Goal: Use online tool/utility: Use online tool/utility

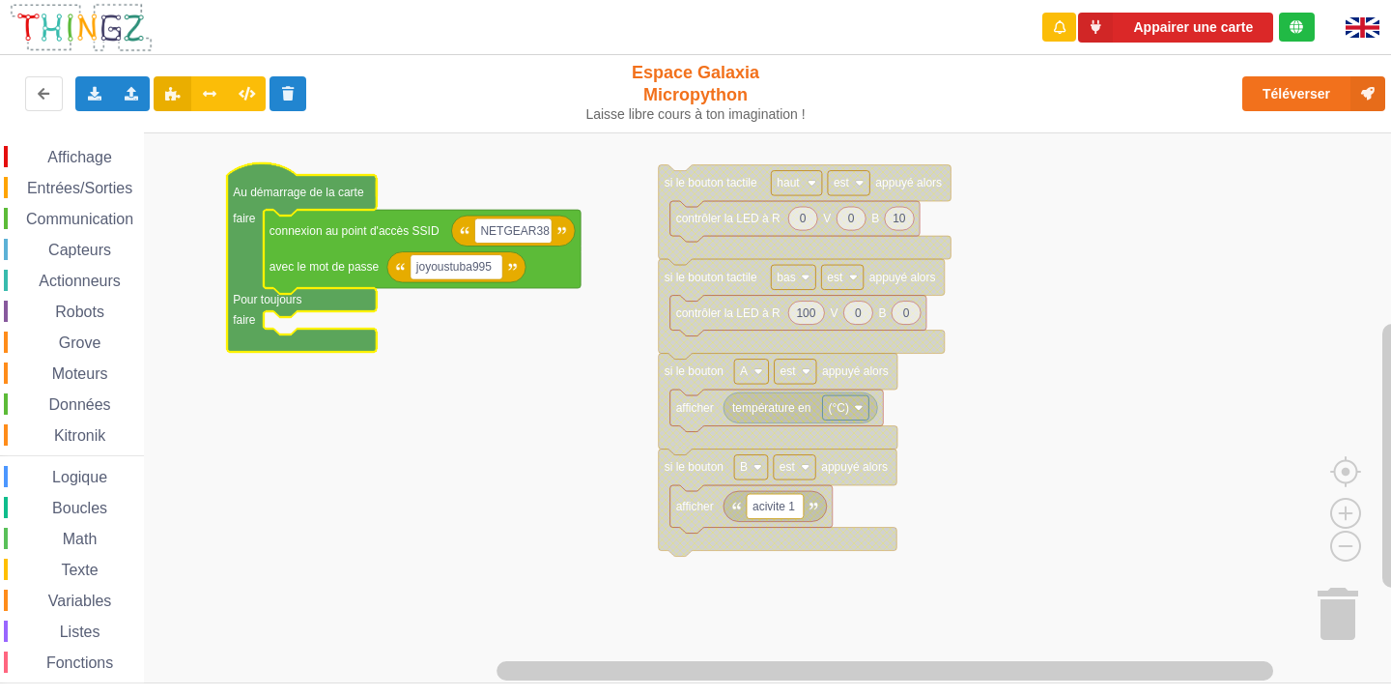
click at [132, 74] on div "Exporter l'assemblage de blocs Exporter l'assemblage de blocs au format Python …" at bounding box center [278, 94] width 572 height 62
click at [126, 85] on div "Importer un assemblage de blocs Importer du code Python" at bounding box center [132, 93] width 38 height 35
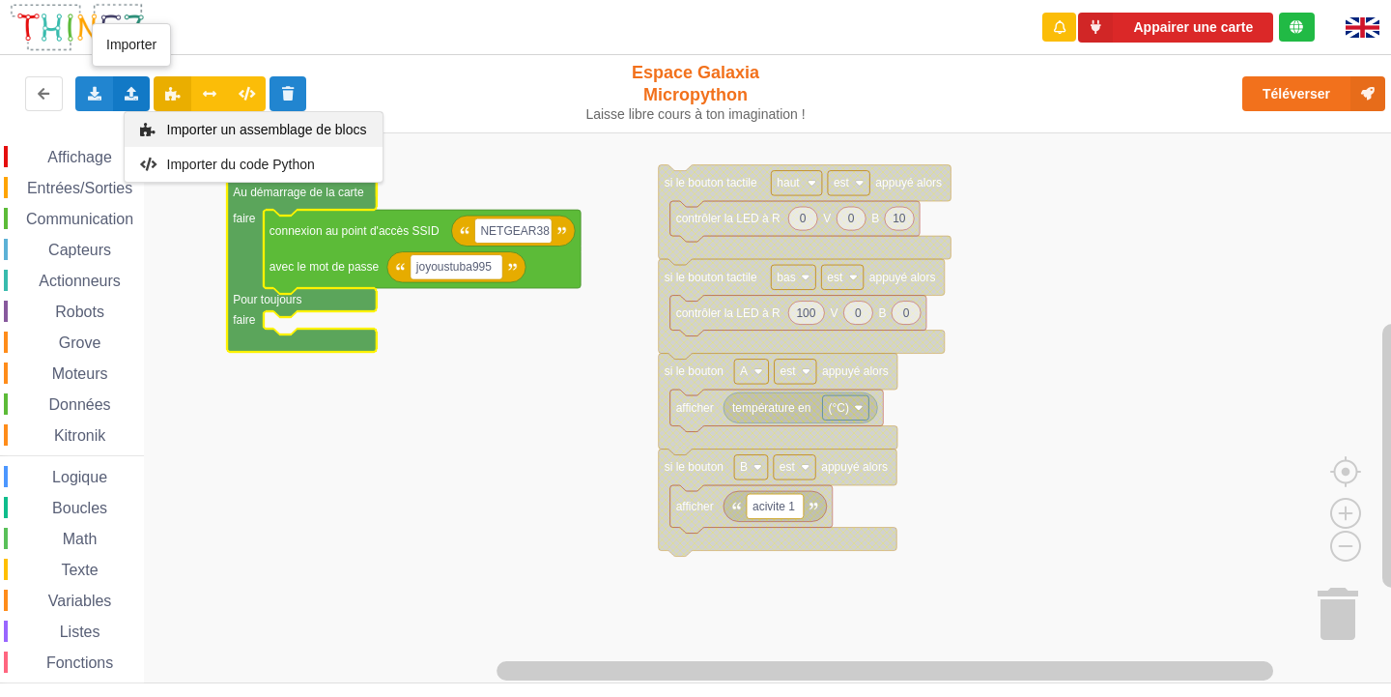
click at [176, 125] on span "Importer un assemblage de blocs" at bounding box center [266, 129] width 200 height 15
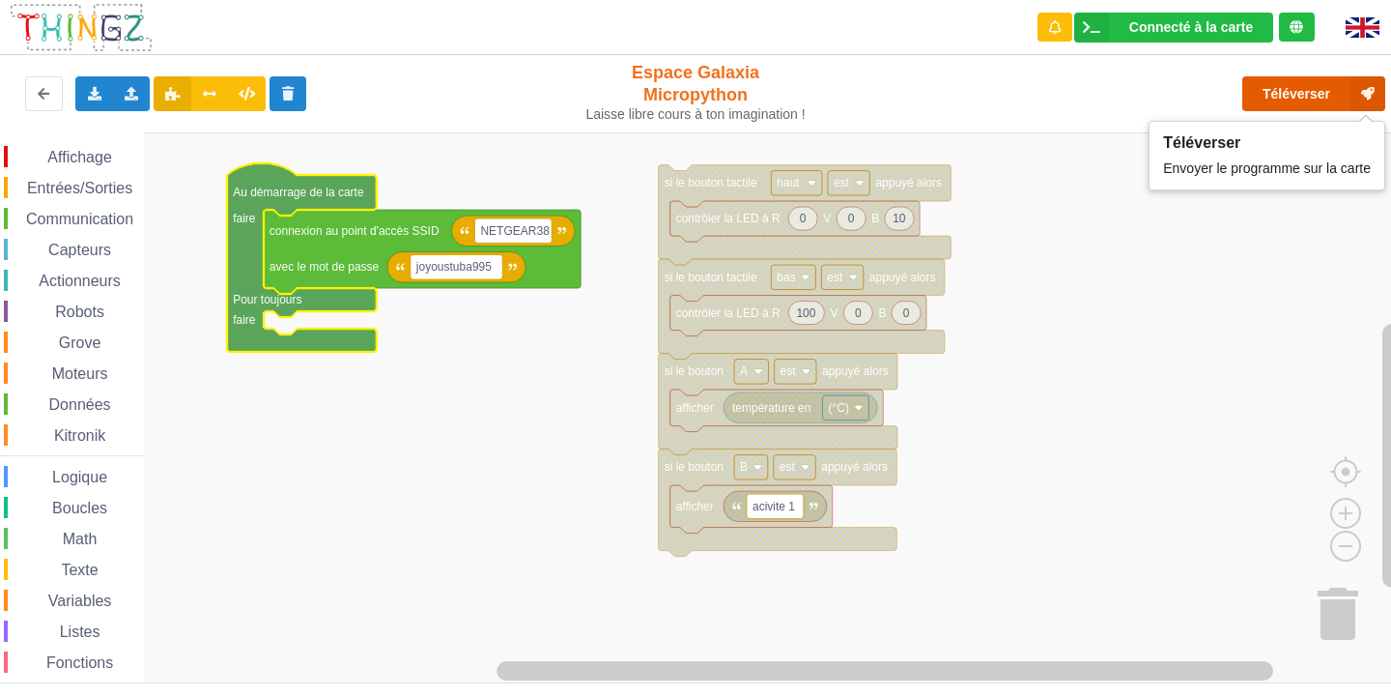
click at [1291, 97] on button "Téléverser" at bounding box center [1314, 93] width 143 height 35
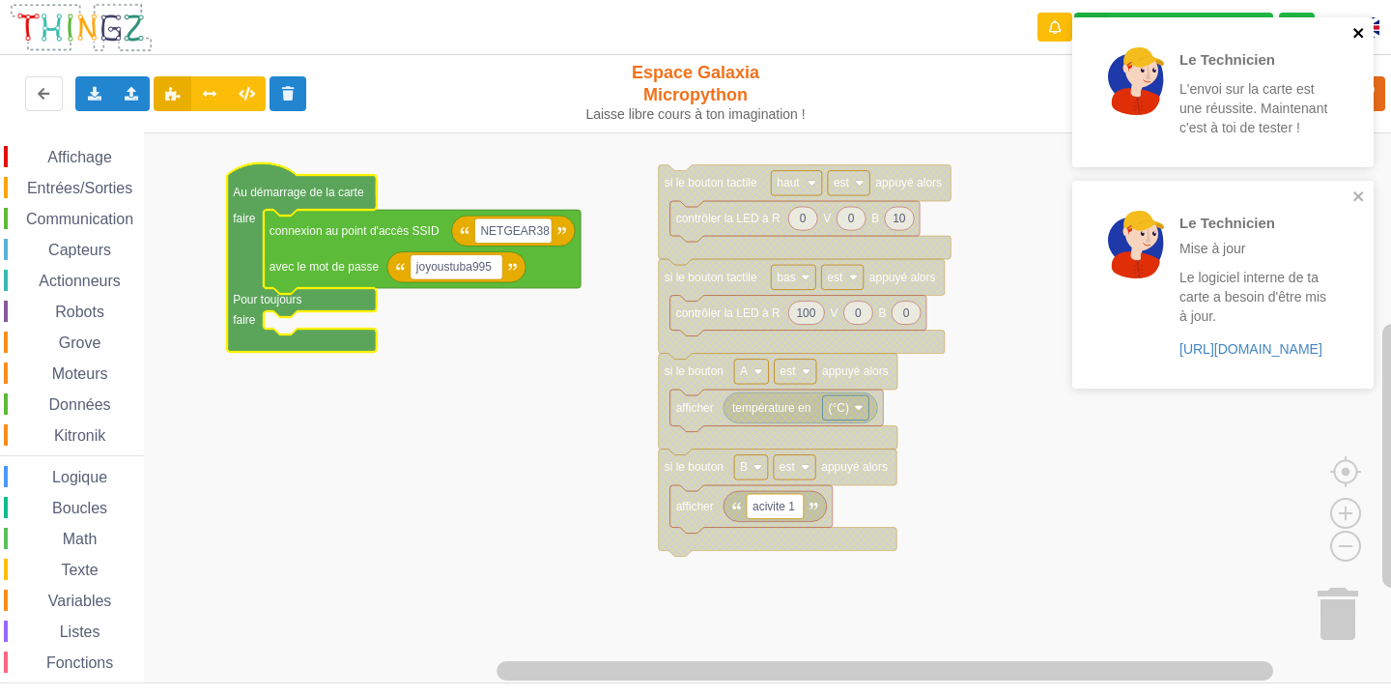
click at [1360, 37] on icon "close" at bounding box center [1360, 32] width 14 height 15
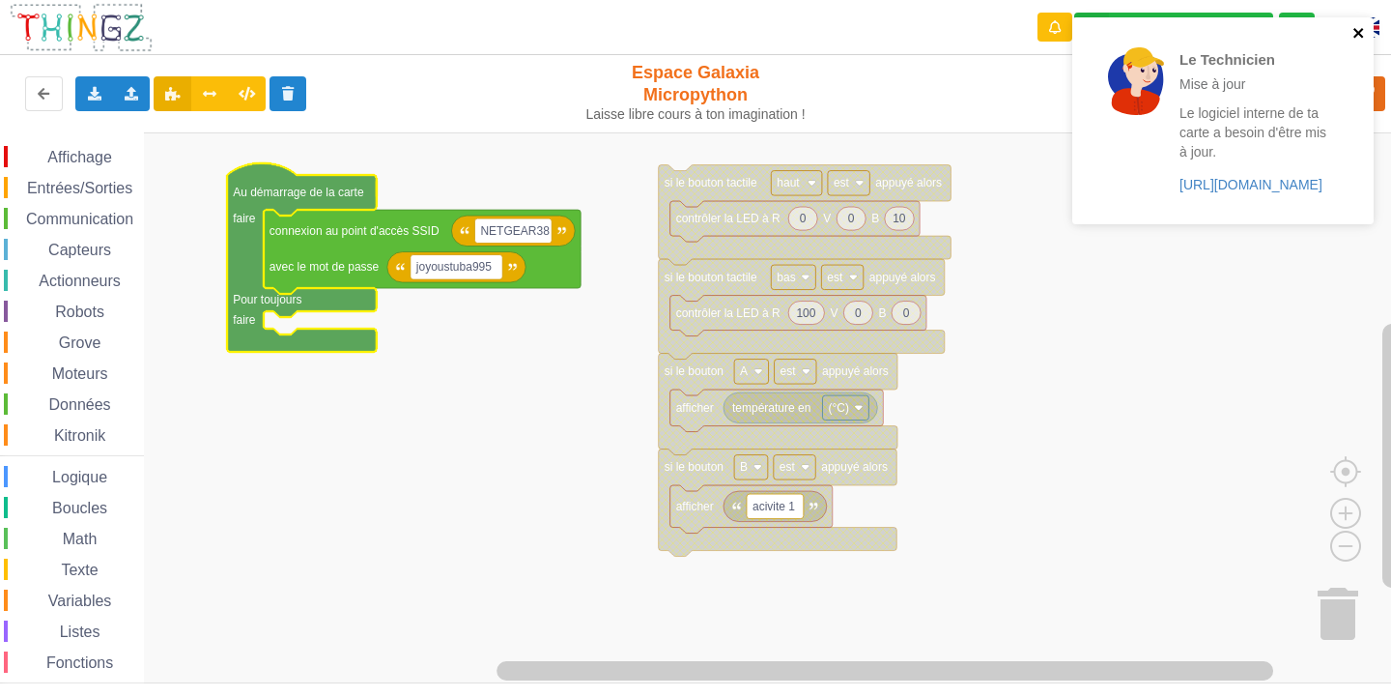
click at [1359, 38] on icon "close" at bounding box center [1360, 32] width 14 height 15
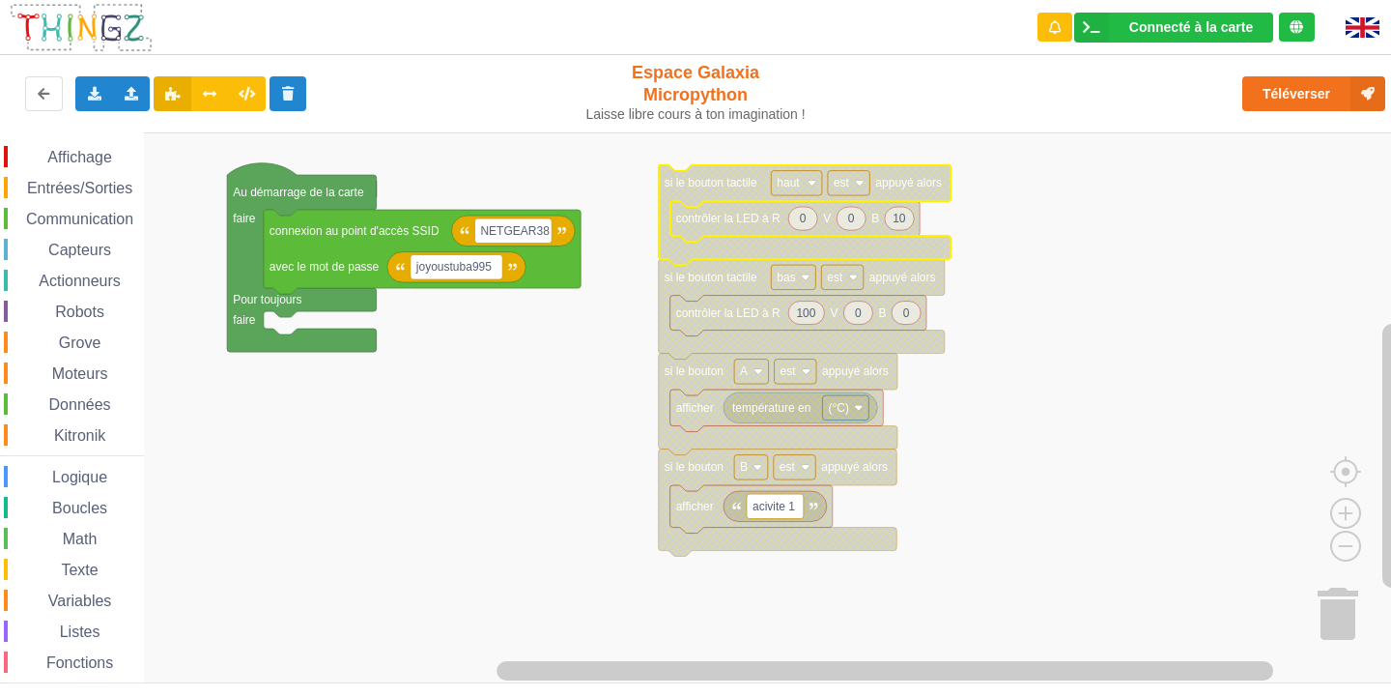
click at [976, 239] on rect "Espace de travail de Blocky" at bounding box center [702, 407] width 1405 height 551
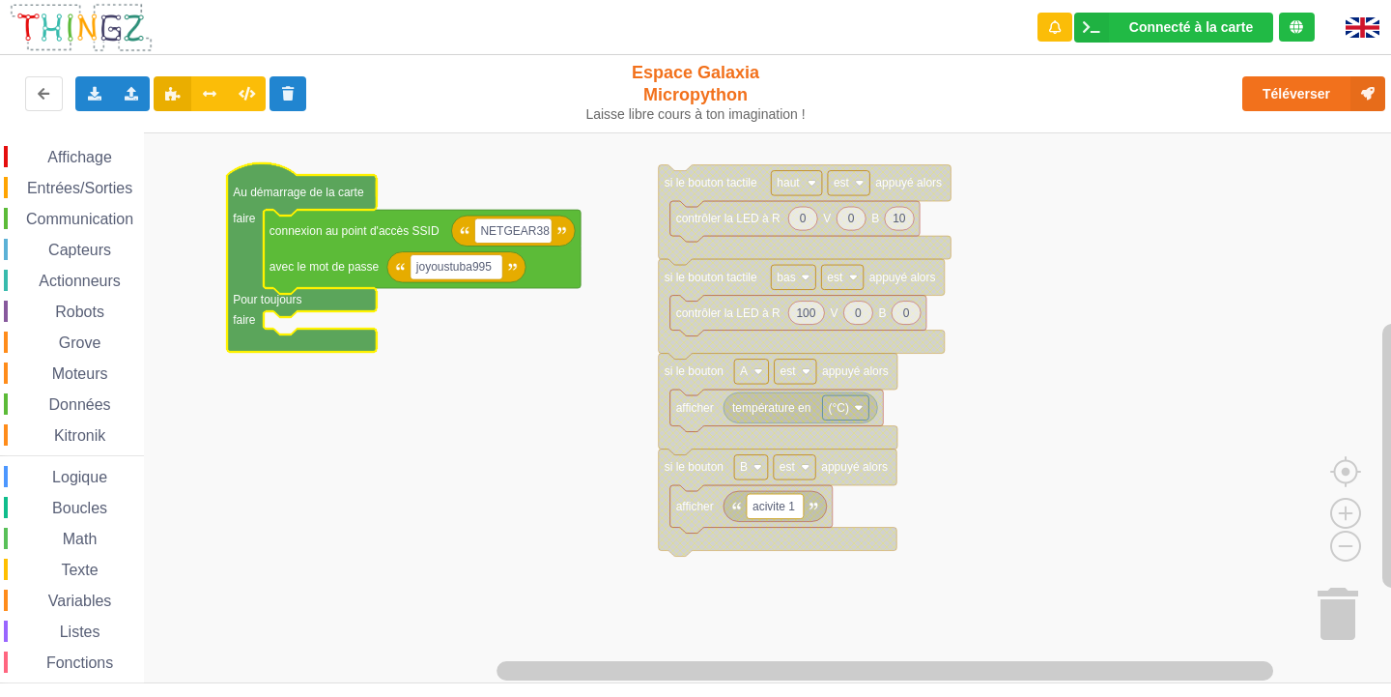
click at [293, 386] on rect "Espace de travail de Blocky" at bounding box center [702, 407] width 1405 height 551
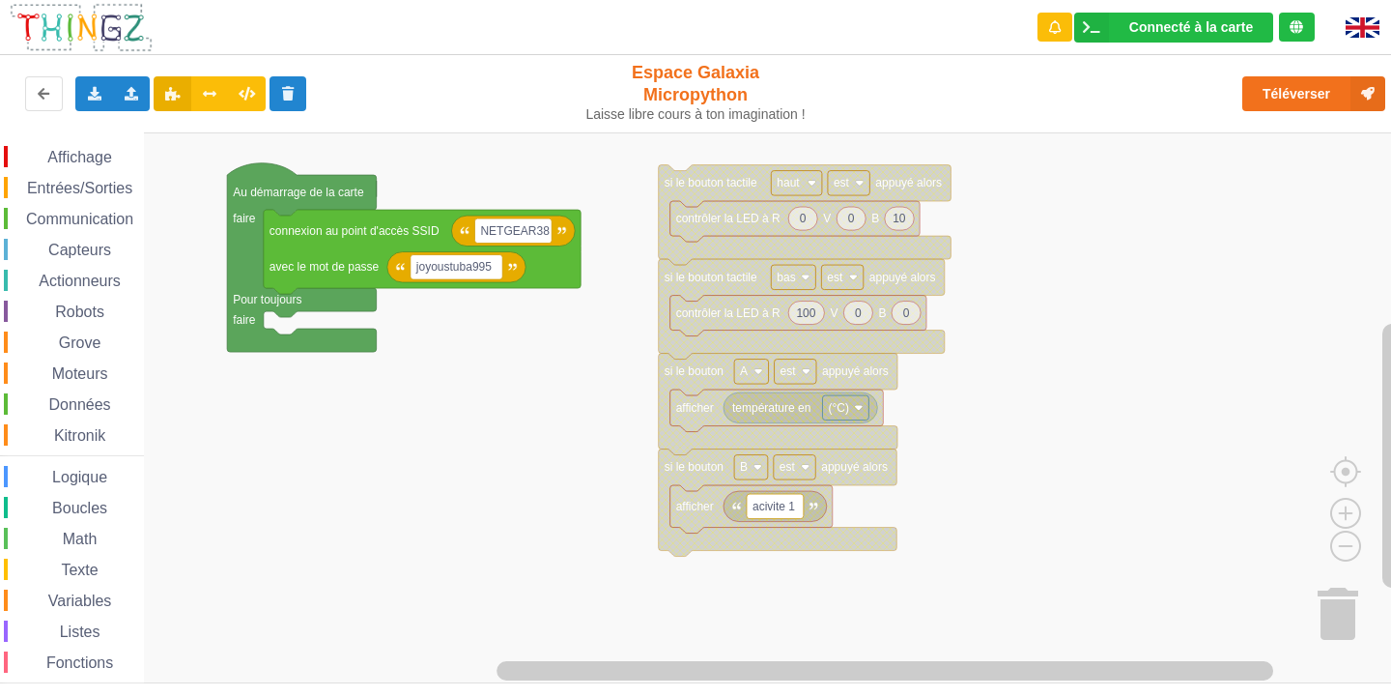
click at [438, 356] on rect "Espace de travail de Blocky" at bounding box center [702, 407] width 1405 height 551
click at [491, 331] on rect "Espace de travail de Blocky" at bounding box center [702, 407] width 1405 height 551
click at [344, 415] on rect "Espace de travail de Blocky" at bounding box center [702, 407] width 1405 height 551
click at [339, 365] on rect "Espace de travail de Blocky" at bounding box center [702, 407] width 1405 height 551
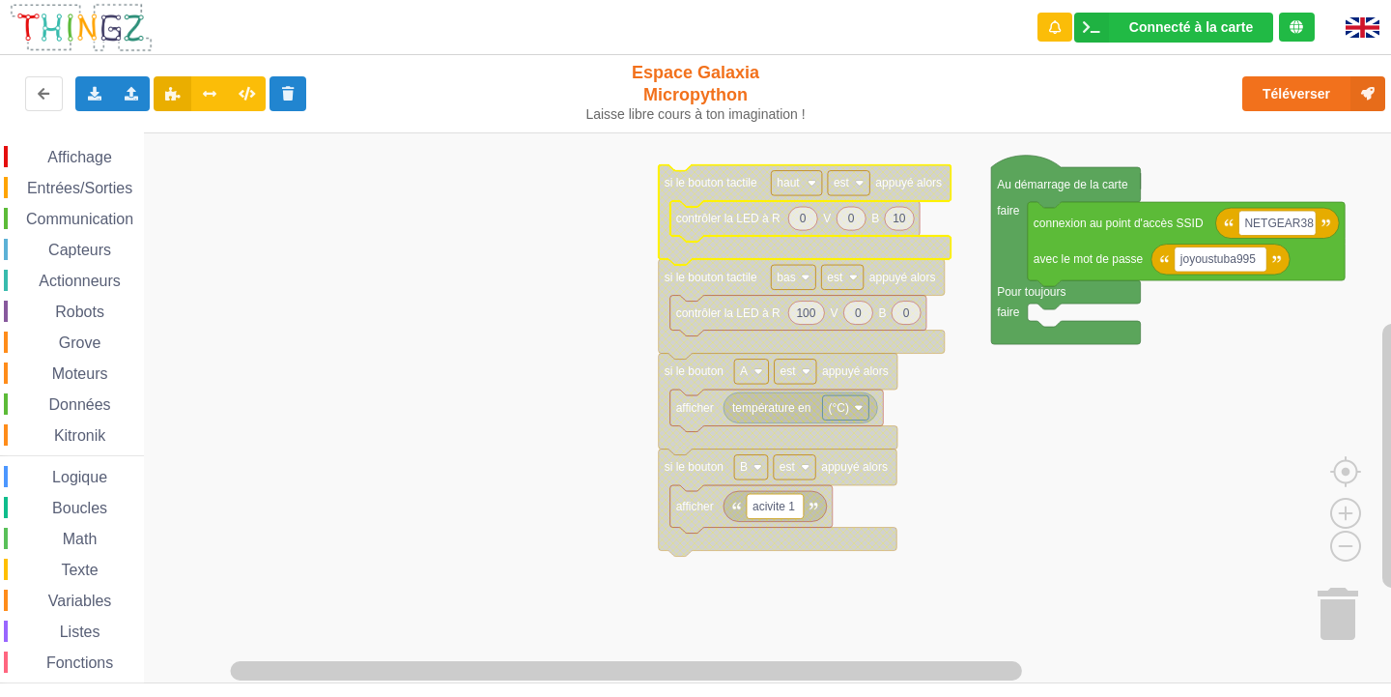
click at [730, 189] on text "si le bouton tactile" at bounding box center [711, 183] width 93 height 14
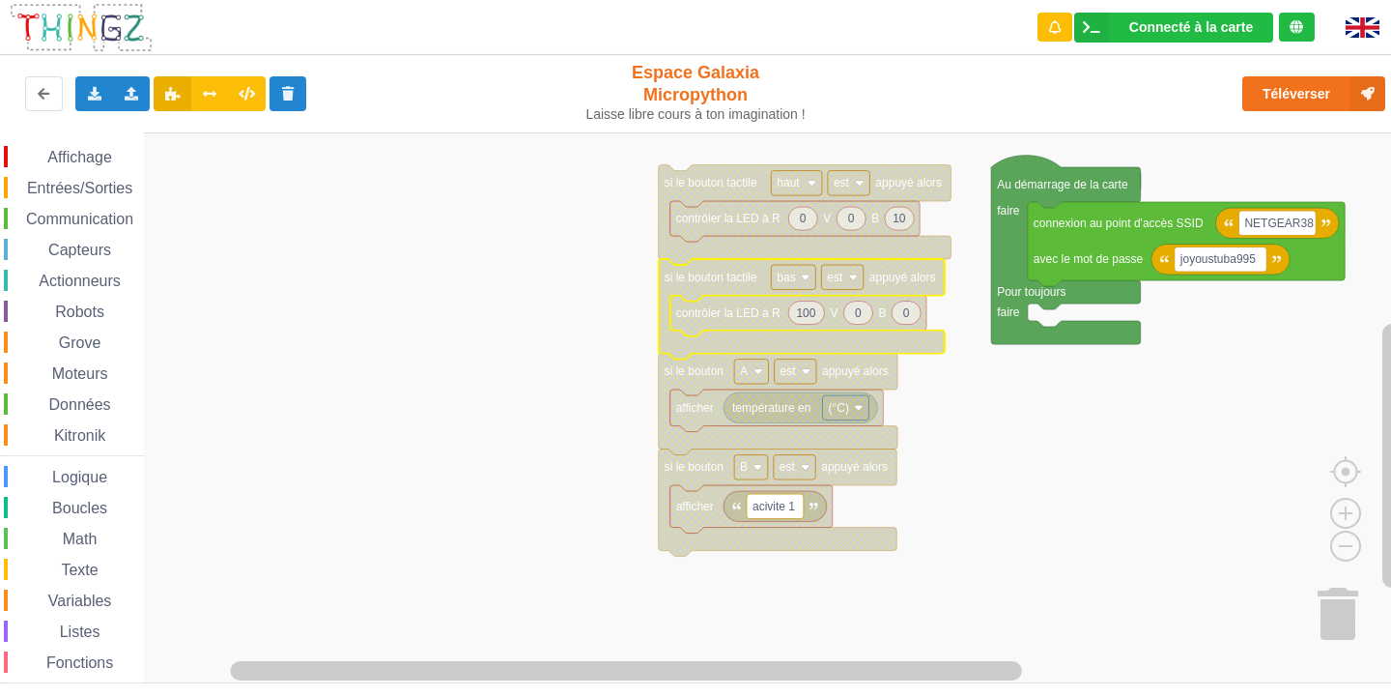
click at [709, 353] on icon "Espace de travail de Blocky" at bounding box center [802, 309] width 286 height 100
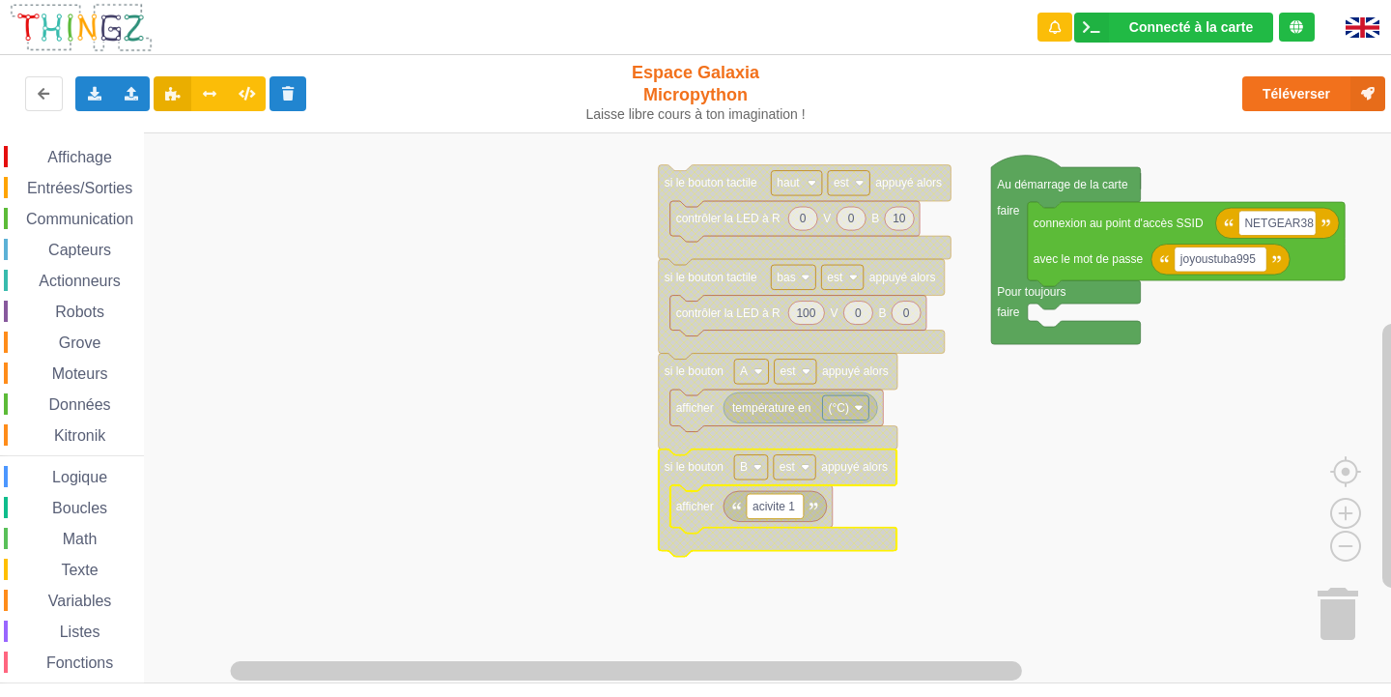
click at [1016, 527] on rect "Espace de travail de Blocky" at bounding box center [702, 407] width 1405 height 551
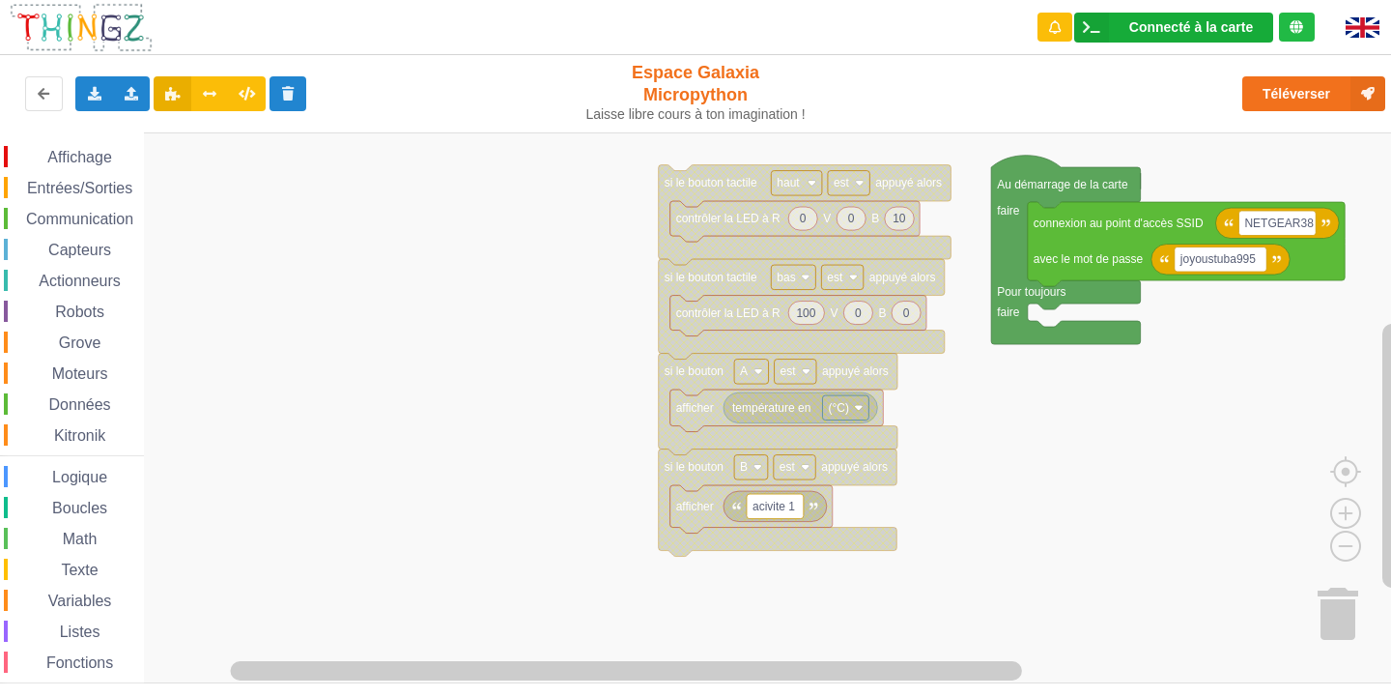
click at [1187, 27] on div "Connecté à la carte" at bounding box center [1192, 27] width 124 height 14
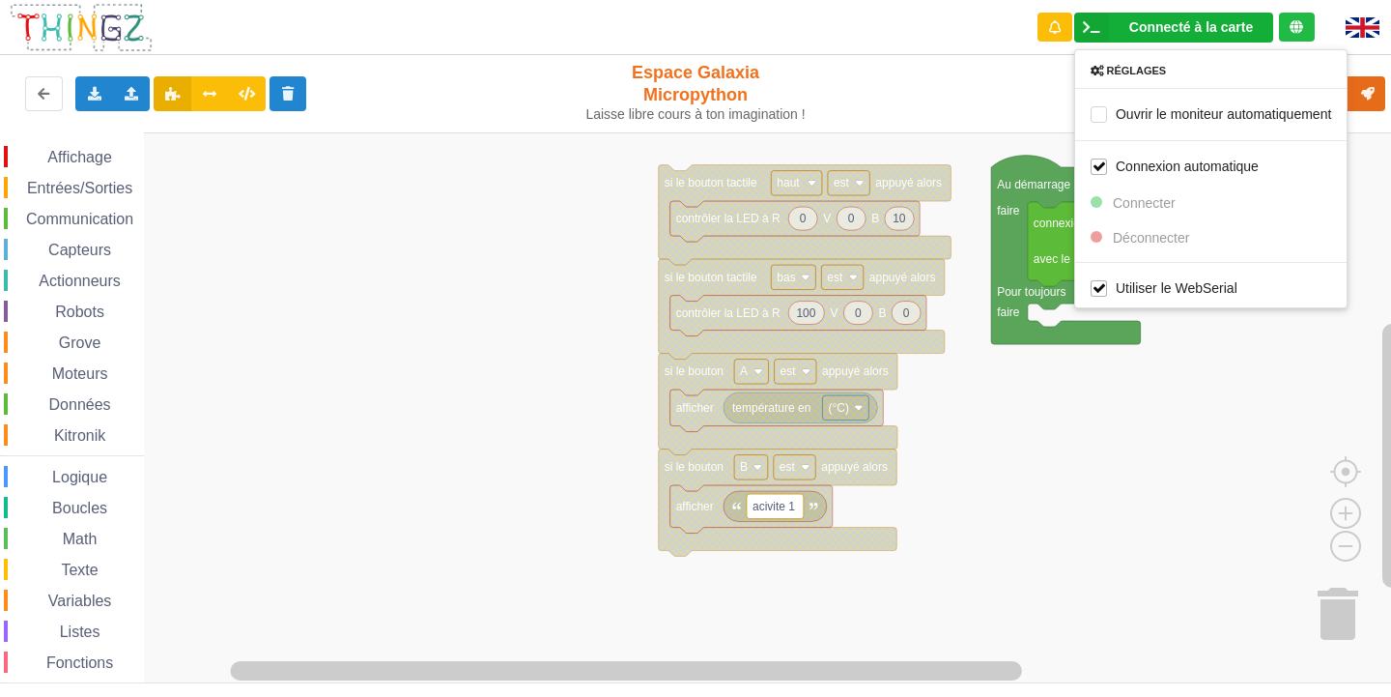
click at [1226, 441] on rect "Espace de travail de Blocky" at bounding box center [702, 407] width 1405 height 551
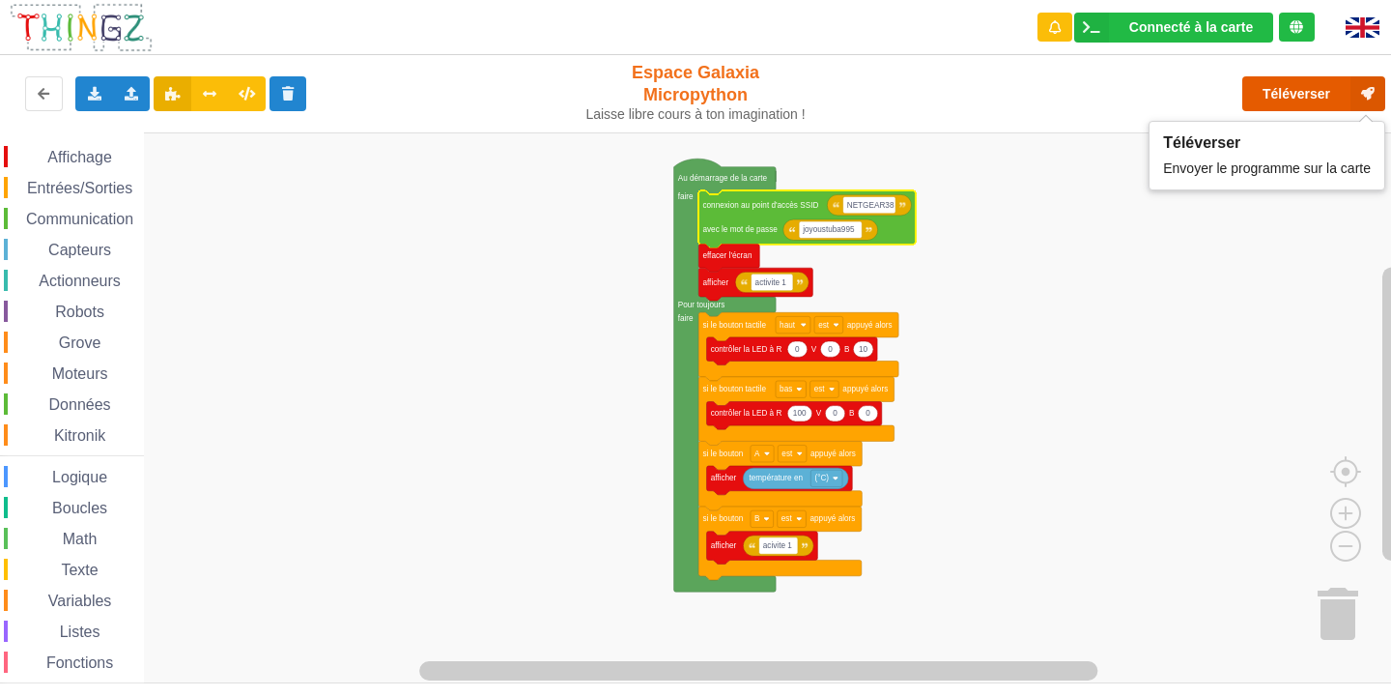
click at [1280, 86] on button "Téléverser" at bounding box center [1314, 93] width 143 height 35
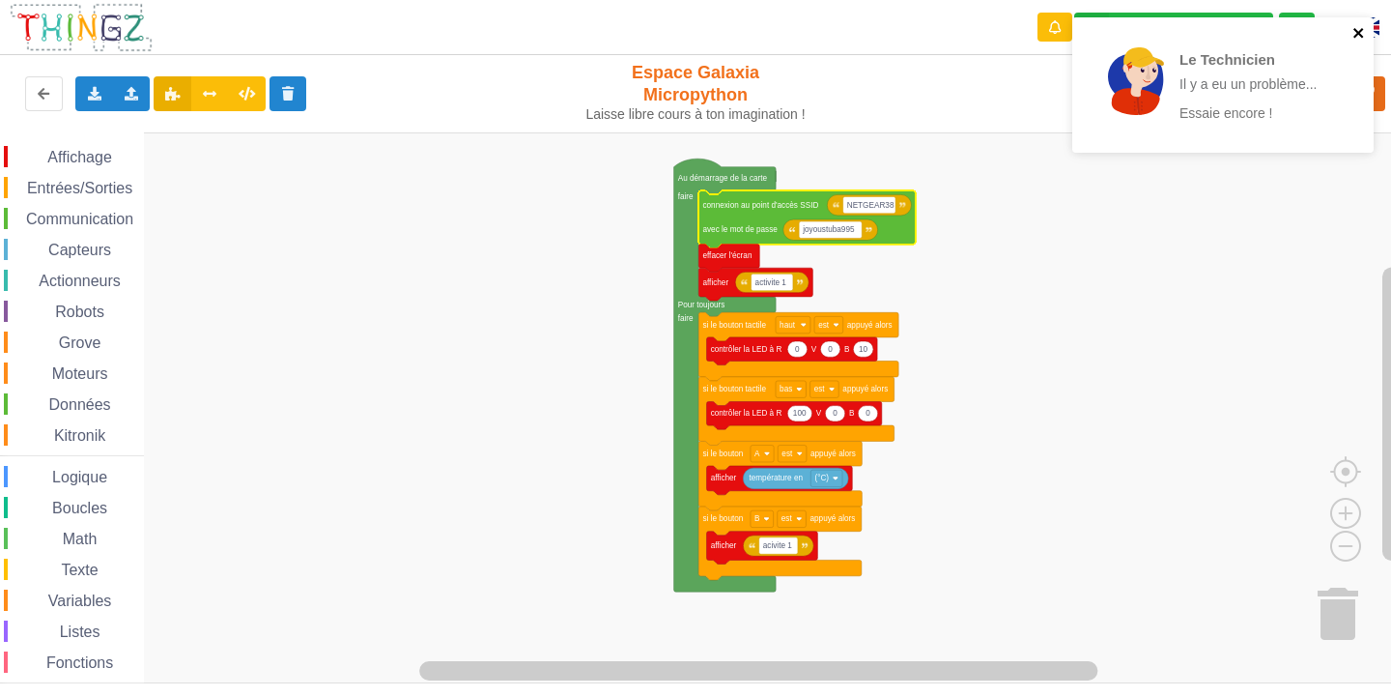
click at [1359, 33] on icon "close" at bounding box center [1359, 33] width 10 height 10
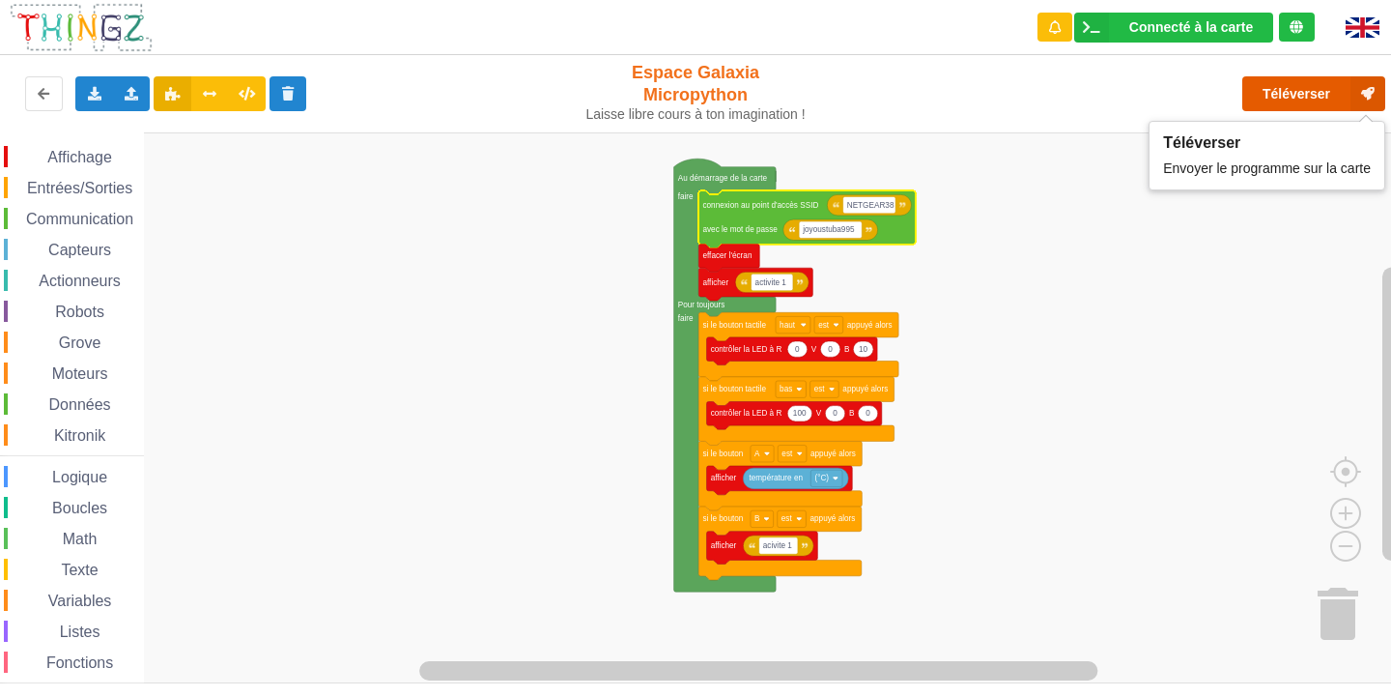
click at [1287, 87] on button "Téléverser" at bounding box center [1314, 93] width 143 height 35
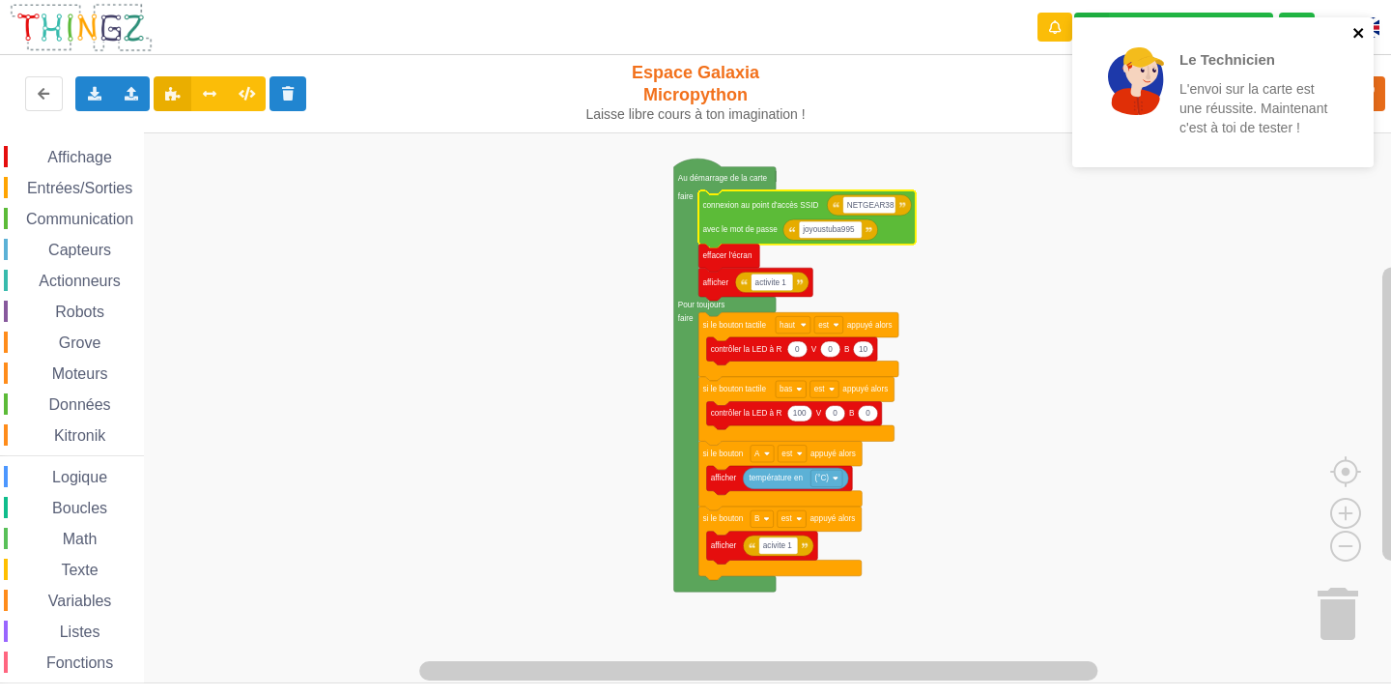
click at [1359, 35] on icon "close" at bounding box center [1360, 32] width 14 height 15
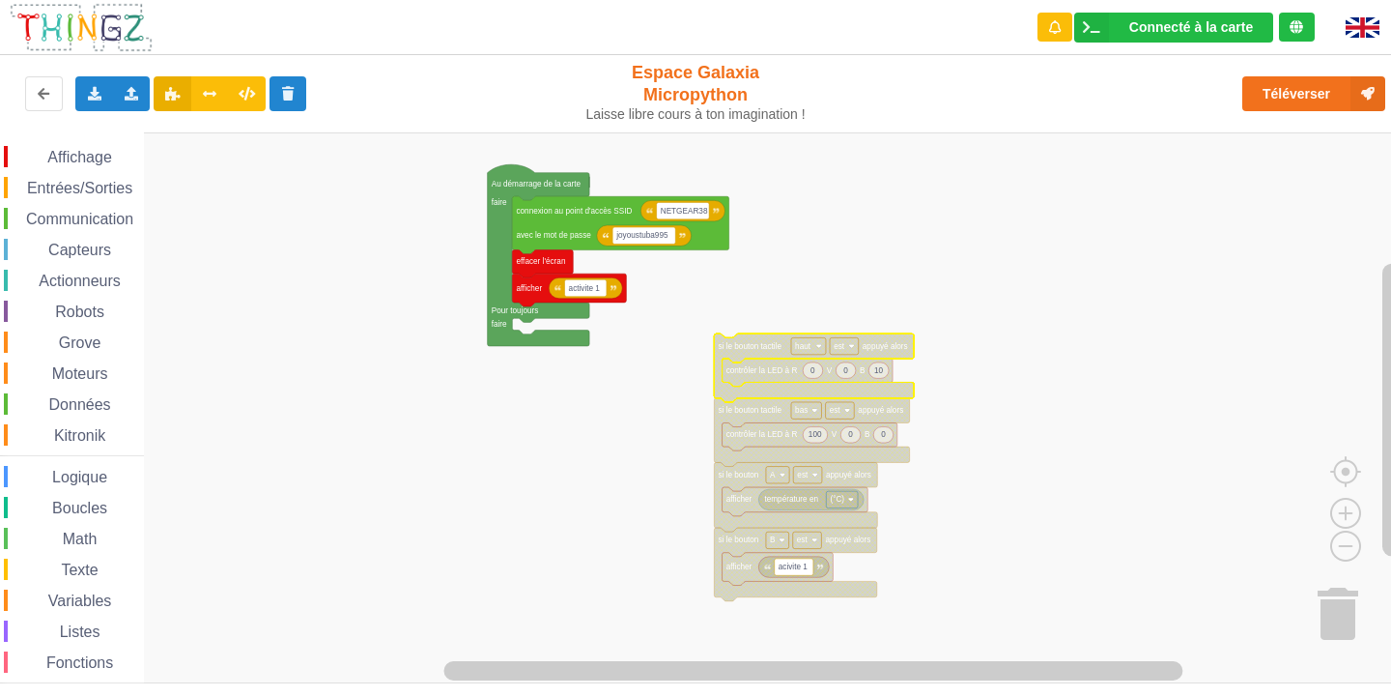
click at [81, 212] on span "Communication" at bounding box center [79, 219] width 113 height 16
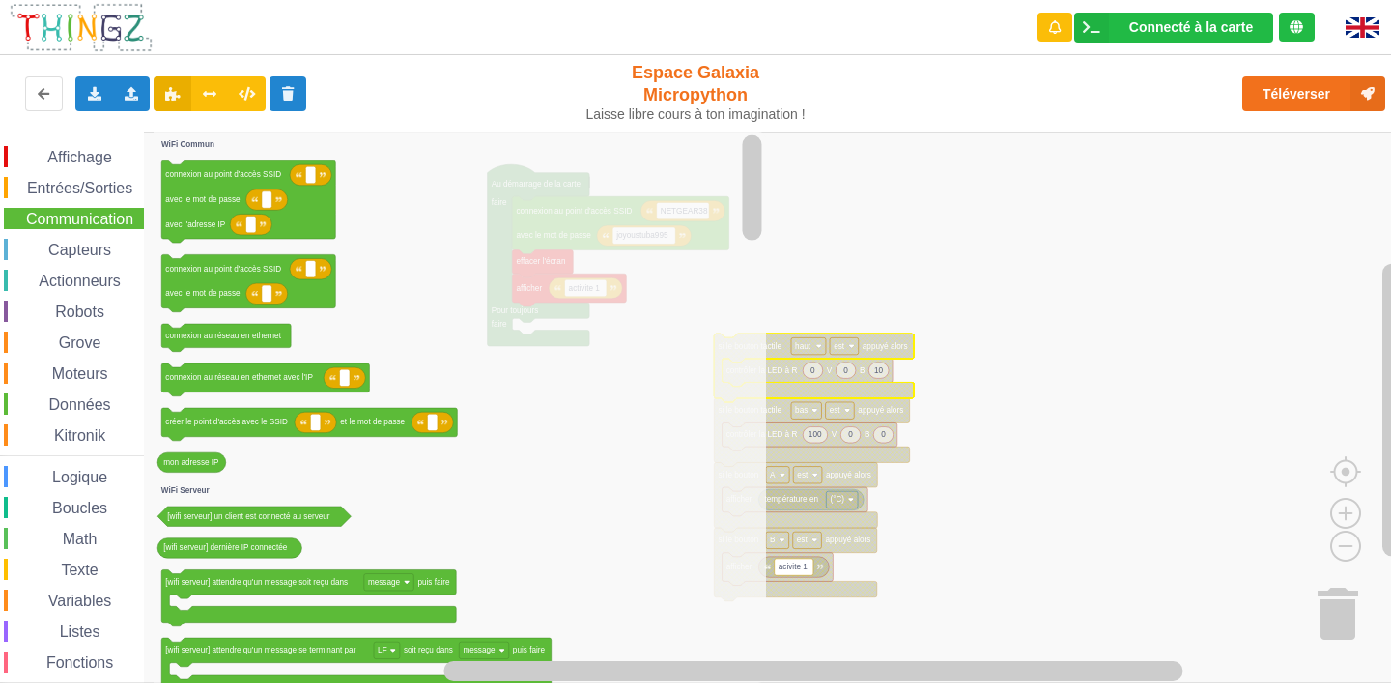
click at [82, 507] on span "Boucles" at bounding box center [79, 508] width 61 height 16
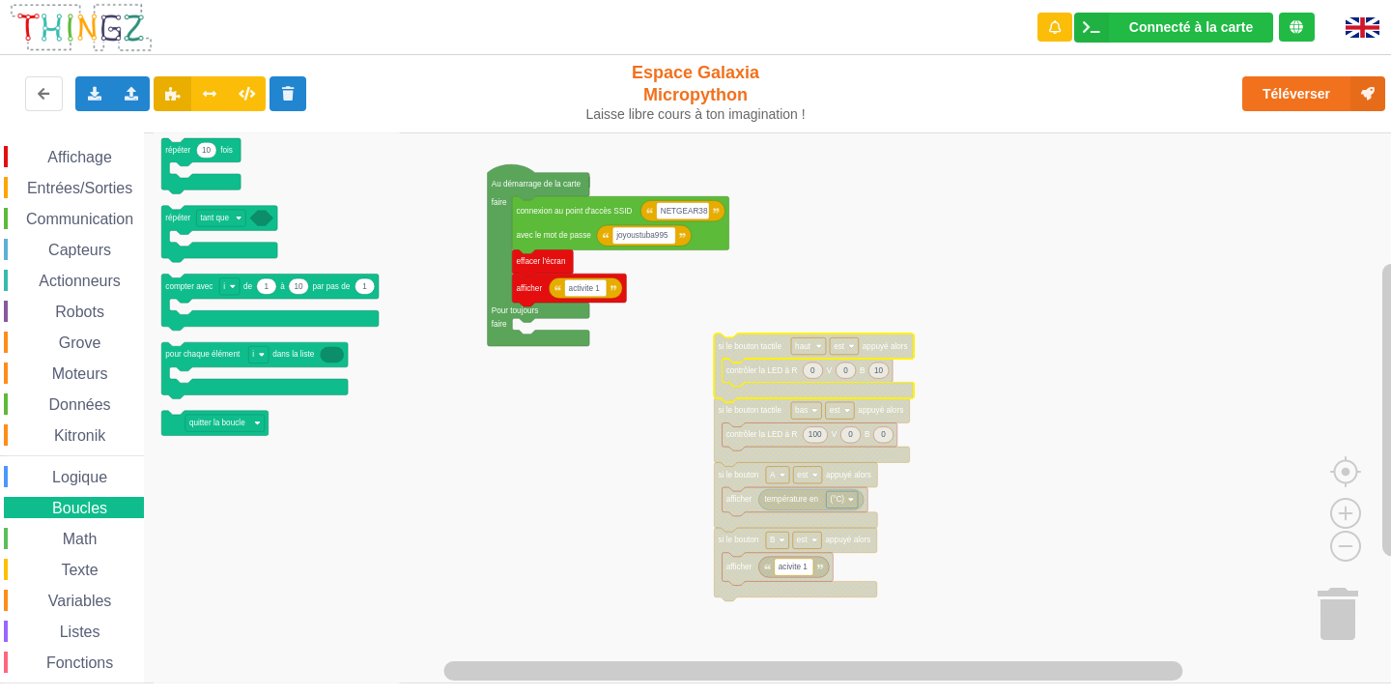
click at [108, 536] on div "Math" at bounding box center [74, 538] width 140 height 21
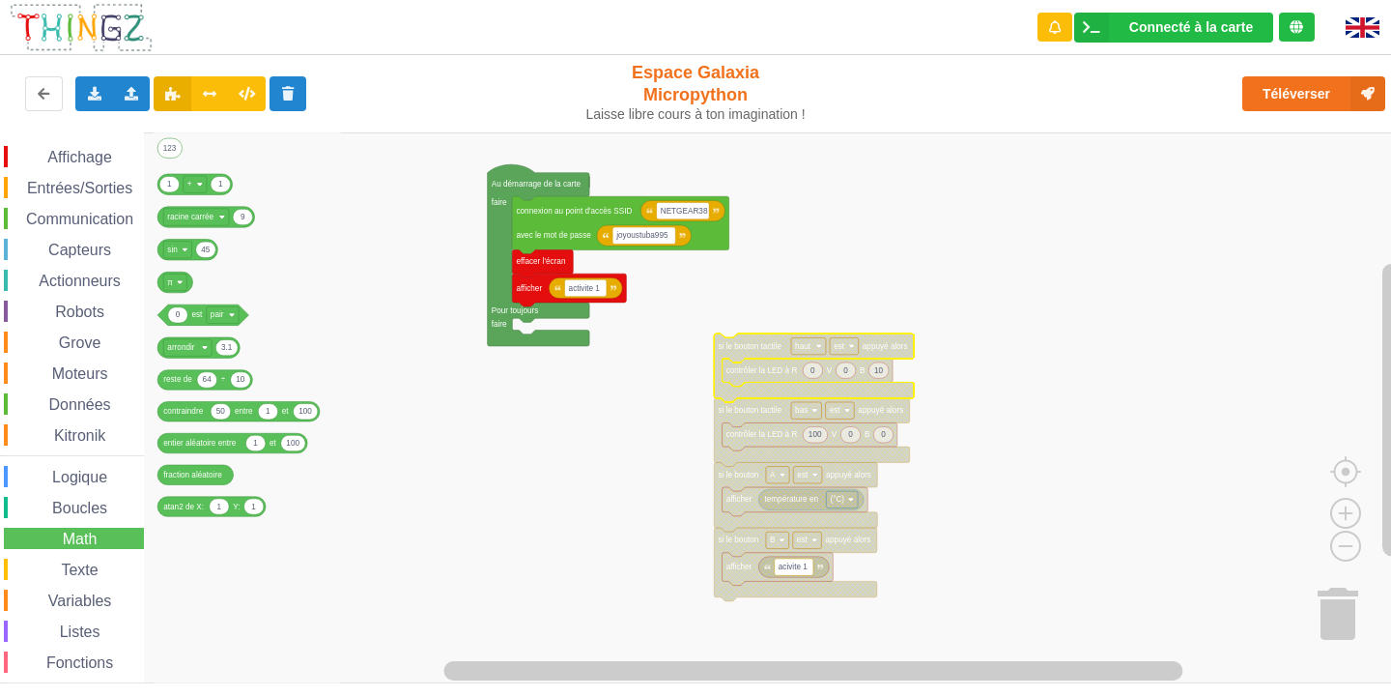
click at [62, 219] on span "Communication" at bounding box center [79, 219] width 113 height 16
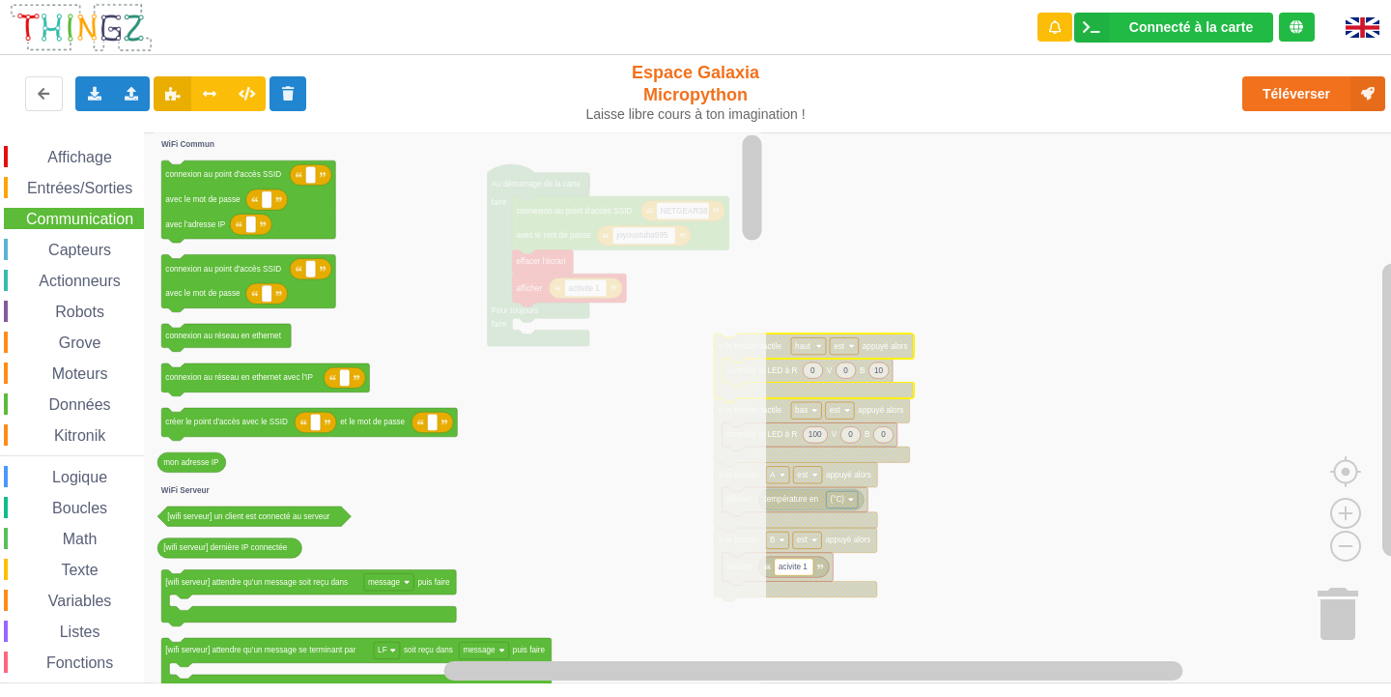
click at [824, 224] on rect "Espace de travail de Blocky" at bounding box center [702, 407] width 1405 height 551
